Goal: Task Accomplishment & Management: Complete application form

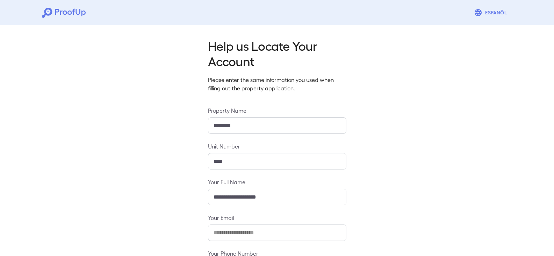
scroll to position [61, 0]
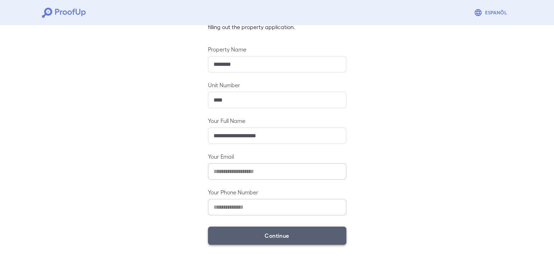
click at [276, 241] on button "Continue" at bounding box center [277, 235] width 138 height 18
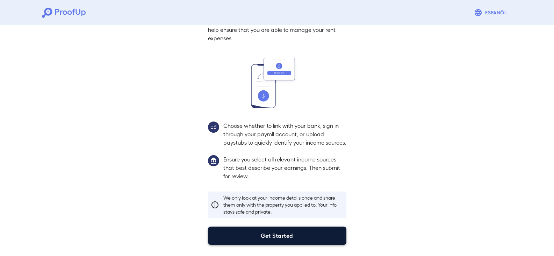
click at [280, 233] on button "Get Started" at bounding box center [277, 235] width 138 height 18
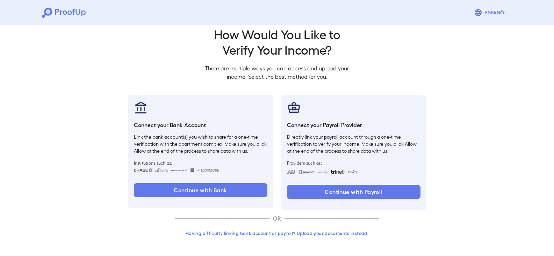
click at [272, 238] on button "Having difficulty linking bank account or payroll? Upload your documents instea…" at bounding box center [277, 233] width 204 height 13
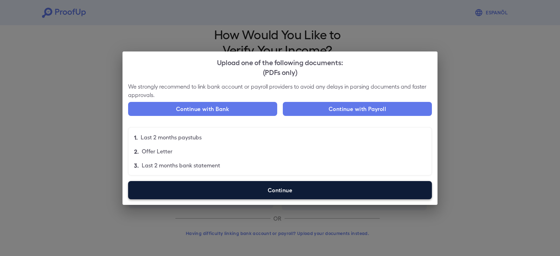
click at [285, 193] on label "Continue" at bounding box center [280, 190] width 304 height 18
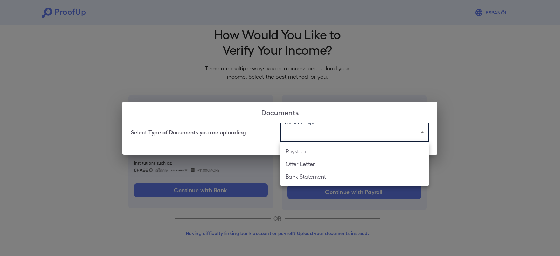
click at [318, 133] on body "Espanõl Go back How Would You Like to Verify Your Income? There are multiple wa…" at bounding box center [280, 121] width 560 height 267
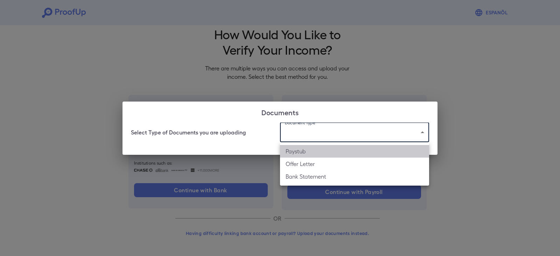
click at [316, 152] on li "Paystub" at bounding box center [354, 151] width 149 height 13
type input "*******"
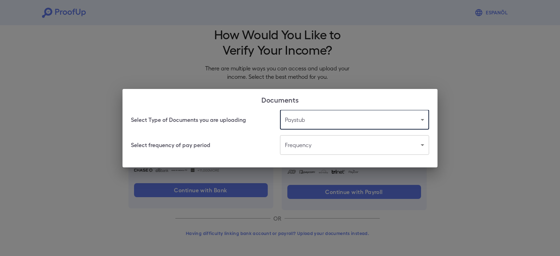
click at [314, 147] on body "Espanõl Go back How Would You Like to Verify Your Income? There are multiple wa…" at bounding box center [280, 121] width 560 height 267
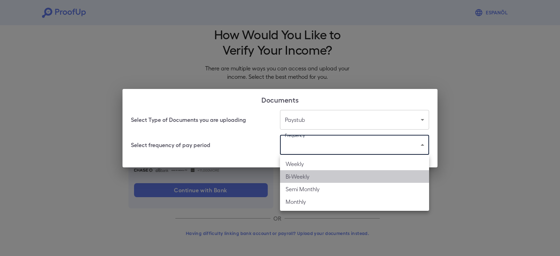
click at [309, 176] on li "Bi-Weekly" at bounding box center [354, 176] width 149 height 13
type input "*********"
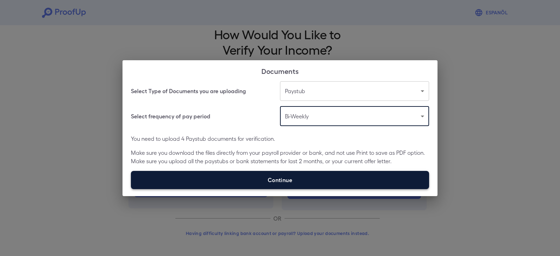
click at [269, 178] on label "Continue" at bounding box center [280, 180] width 298 height 18
click at [131, 189] on input "Continue" at bounding box center [131, 189] width 0 height 0
type input "**********"
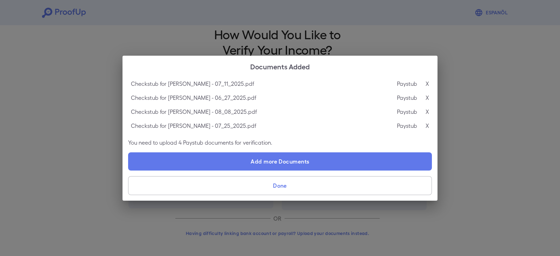
click at [283, 185] on button "Done" at bounding box center [280, 185] width 304 height 19
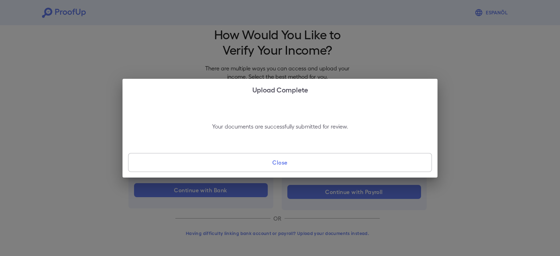
click at [282, 162] on button "Close" at bounding box center [280, 162] width 304 height 19
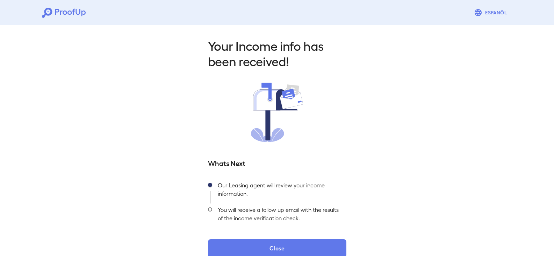
scroll to position [13, 0]
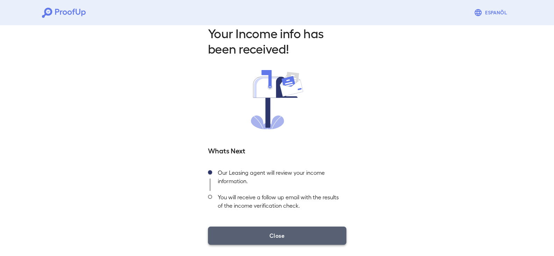
click at [282, 240] on button "Close" at bounding box center [277, 235] width 138 height 18
